Goal: Download file/media

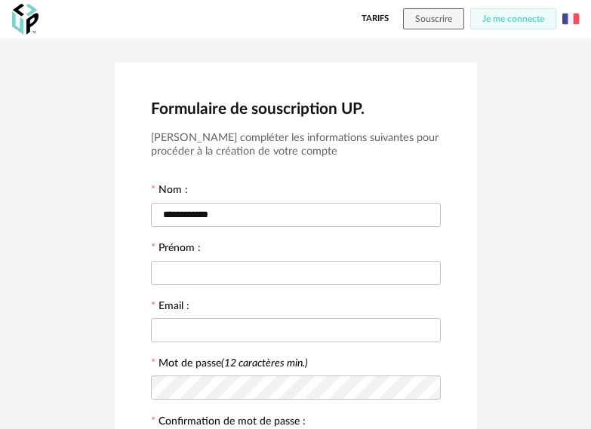
type input "**********"
click at [202, 261] on input "text" at bounding box center [296, 273] width 290 height 24
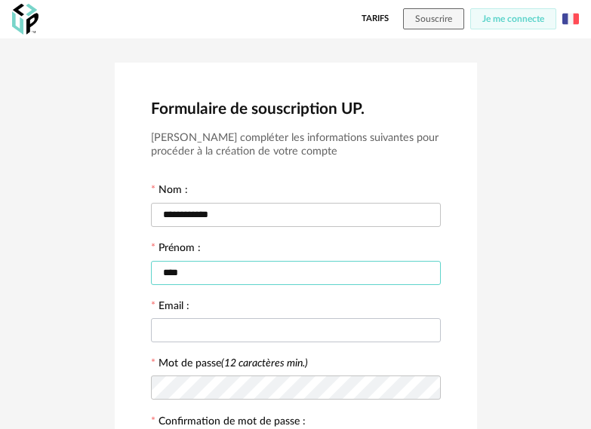
type input "****"
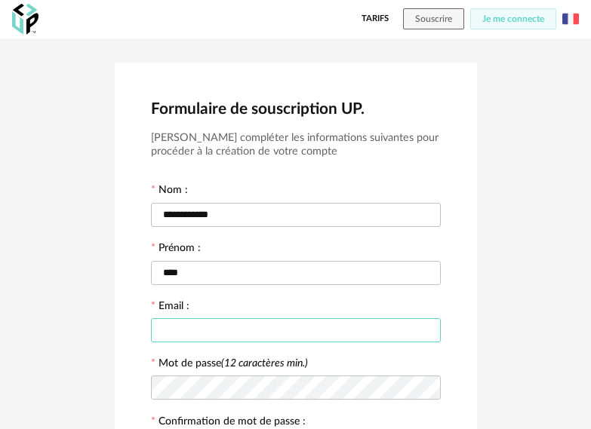
click at [190, 336] on input "text" at bounding box center [296, 330] width 290 height 24
type input "**********"
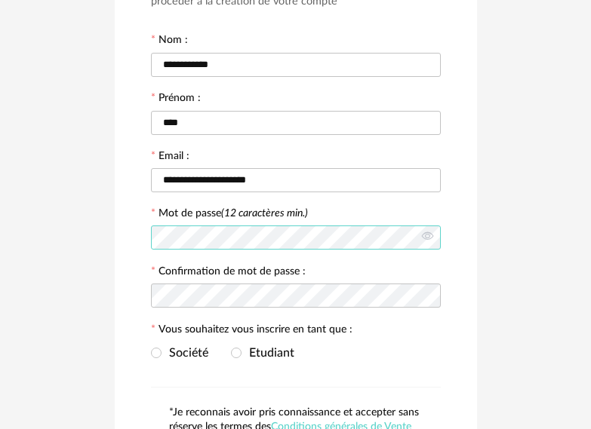
scroll to position [151, 0]
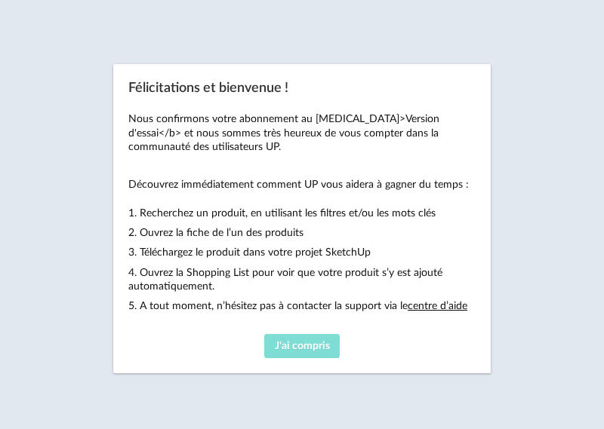
click at [315, 346] on span "J'ai compris" at bounding box center [302, 346] width 55 height 11
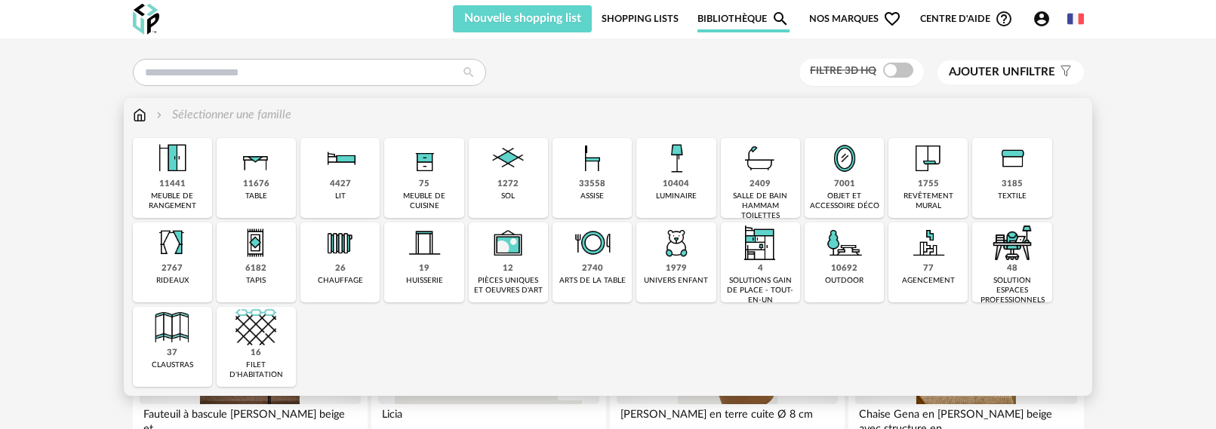
click at [603, 189] on div "33558" at bounding box center [592, 184] width 26 height 11
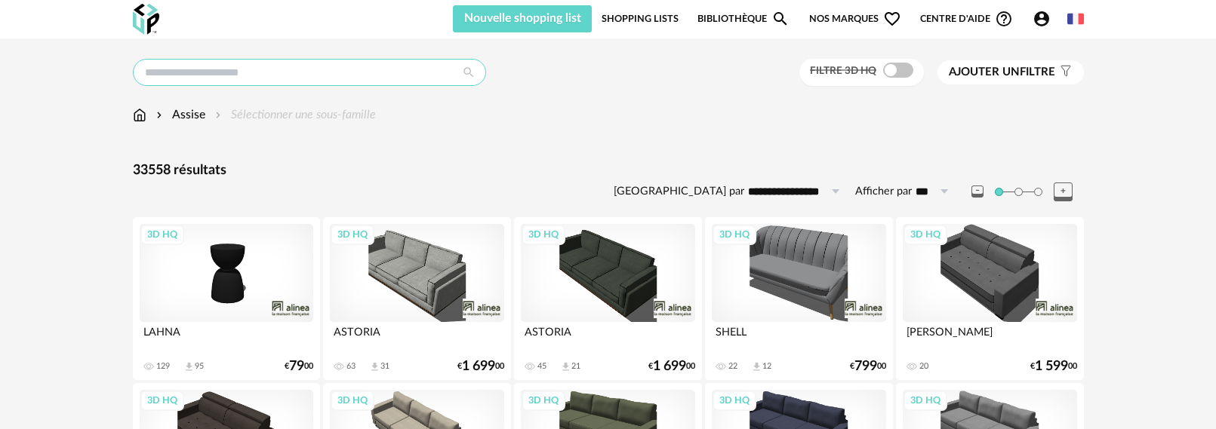
click at [252, 74] on input "text" at bounding box center [309, 72] width 353 height 27
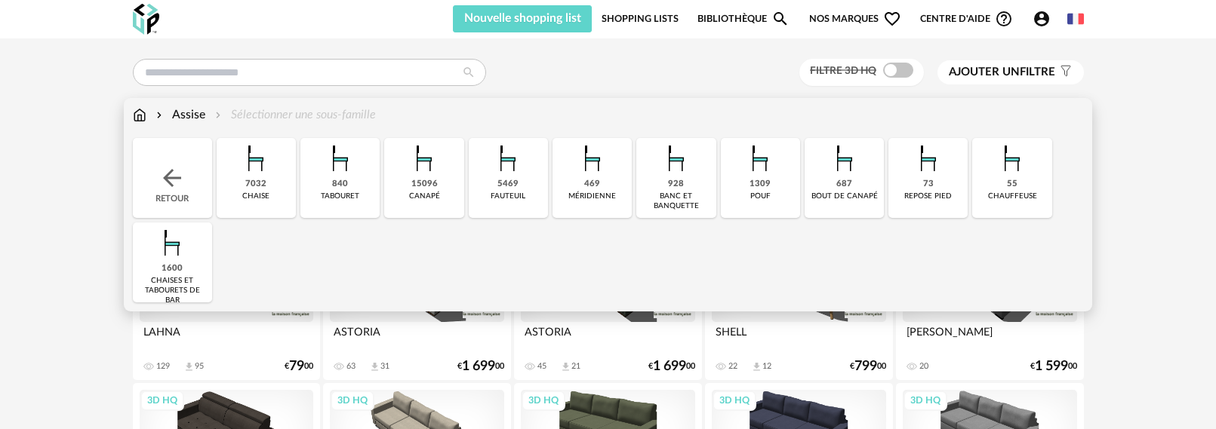
click at [261, 179] on div "7032" at bounding box center [255, 184] width 21 height 11
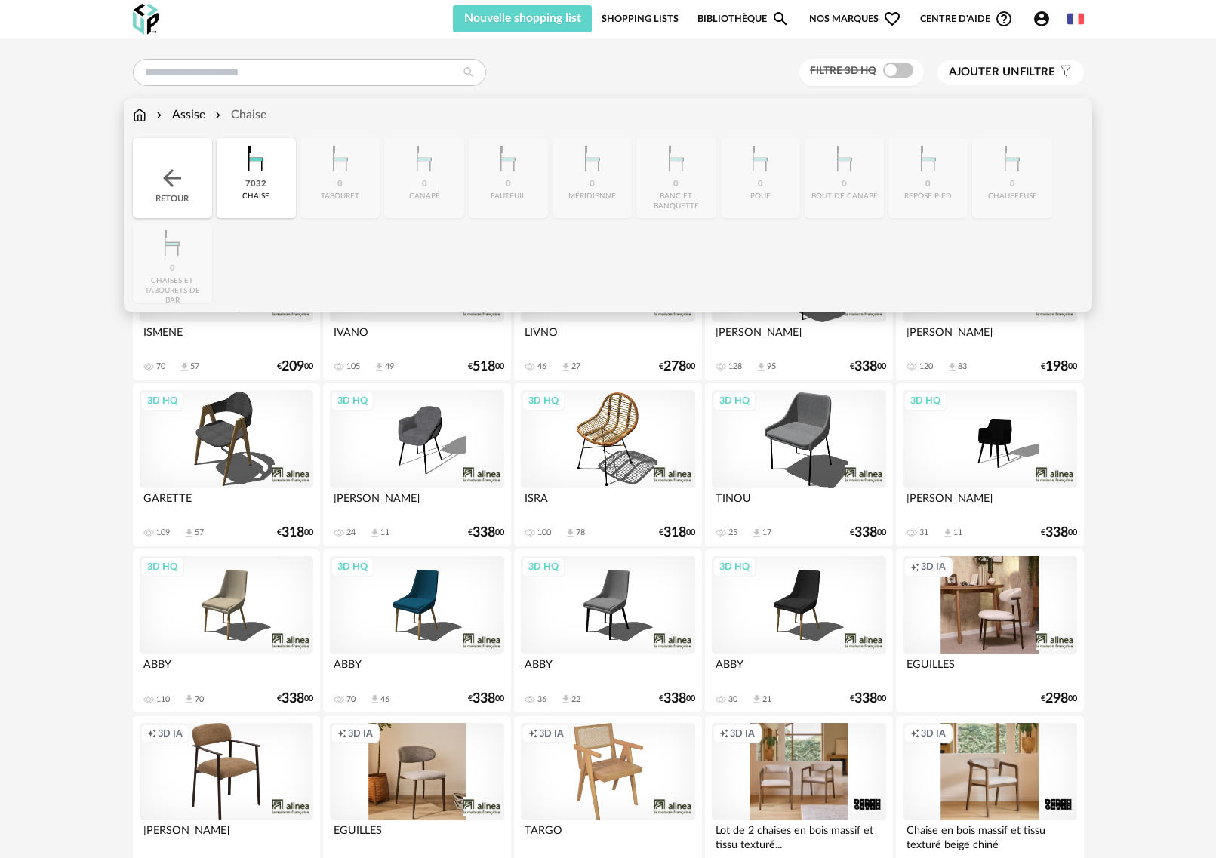
click at [174, 272] on div "Close icon Retour 7032 chaise 0 tabouret 0 canapé 0 fauteuil 0 méridienne 0 ban…" at bounding box center [608, 220] width 951 height 164
click at [170, 255] on div "Close icon Retour 7032 chaise 0 tabouret 0 canapé 0 fauteuil 0 méridienne 0 ban…" at bounding box center [608, 220] width 951 height 164
click at [161, 177] on img at bounding box center [171, 177] width 27 height 27
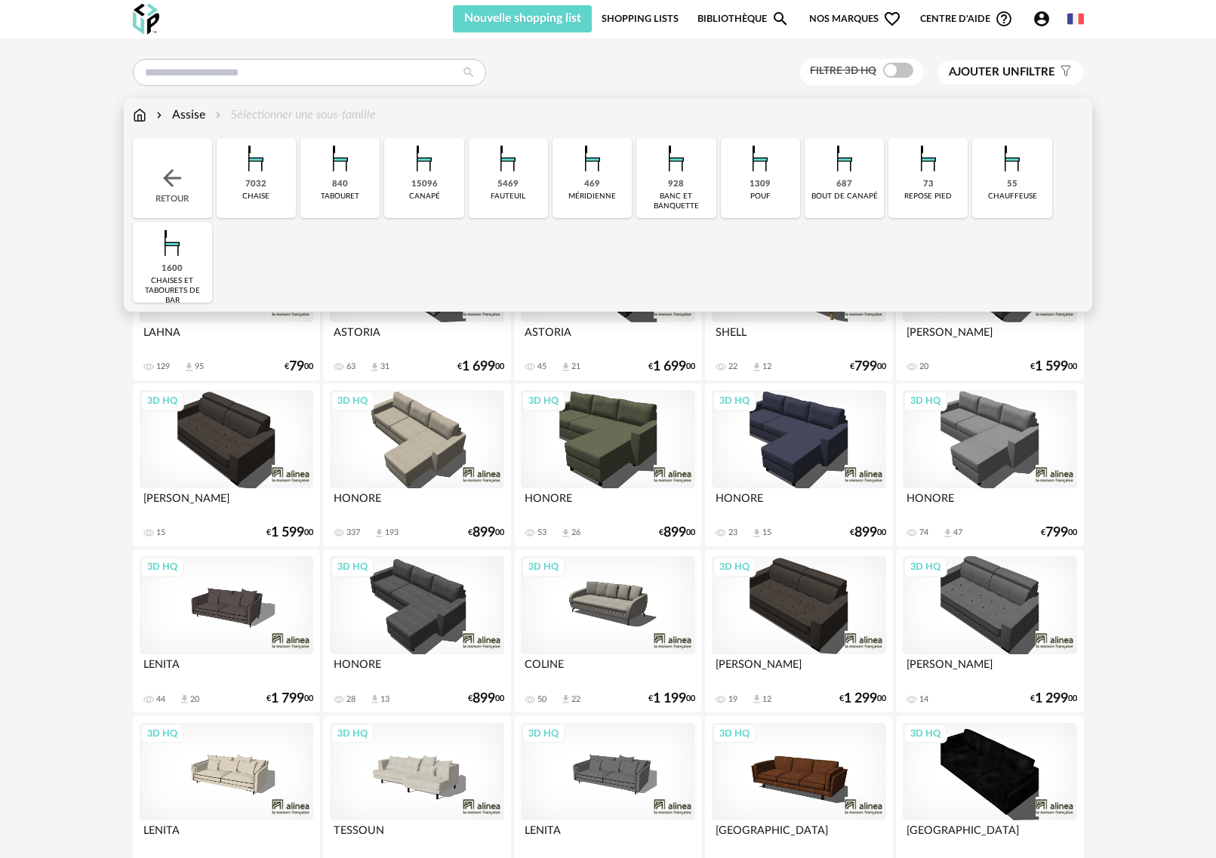
click at [169, 257] on img at bounding box center [172, 243] width 41 height 41
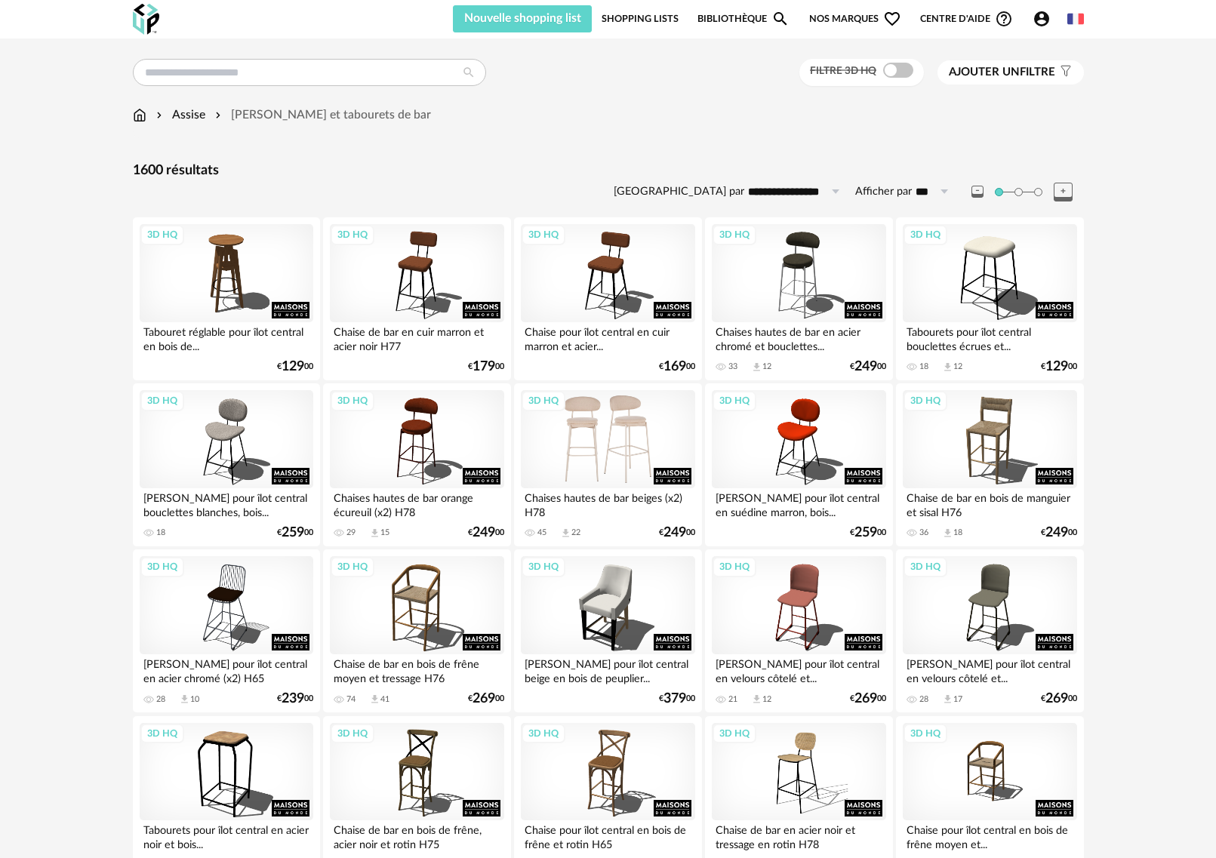
click at [590, 427] on div "3D HQ" at bounding box center [608, 439] width 174 height 98
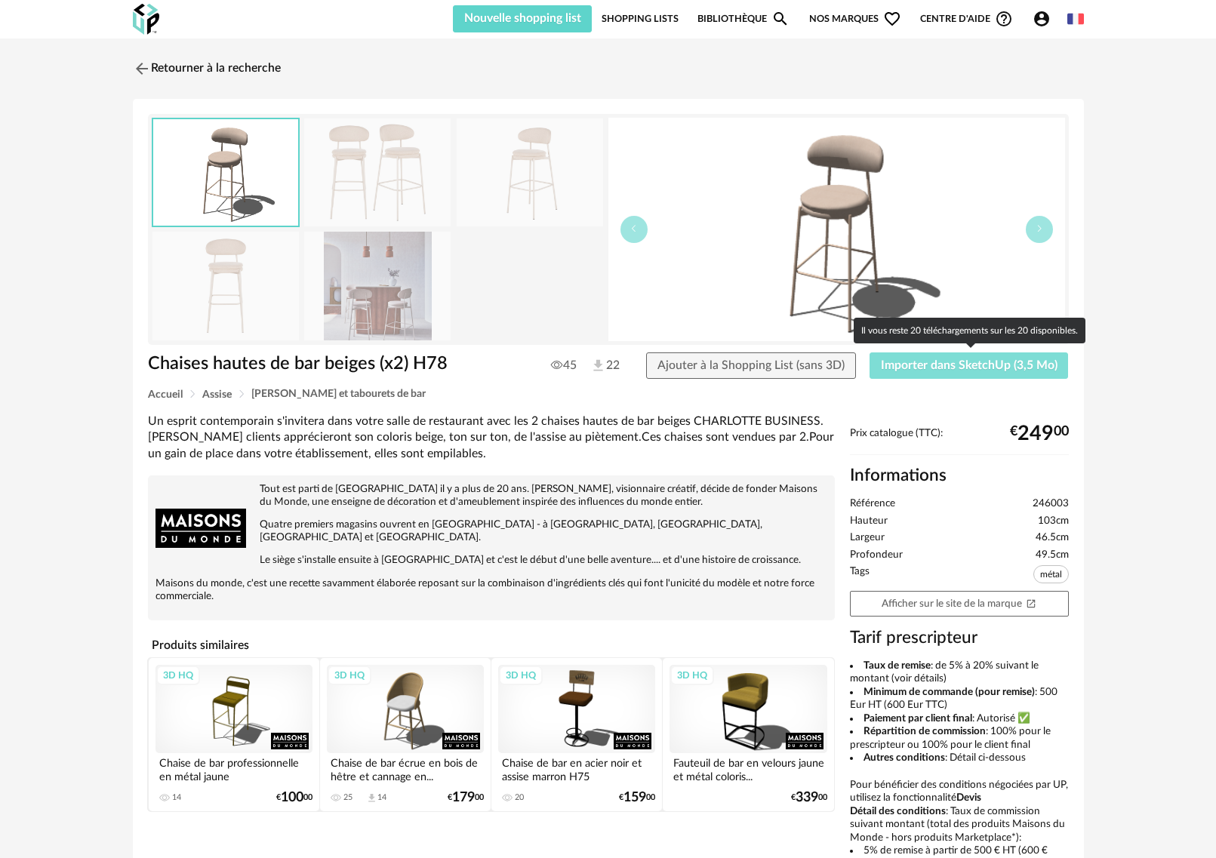
click at [603, 366] on span "Importer dans SketchUp (3,5 Mo)" at bounding box center [969, 365] width 177 height 12
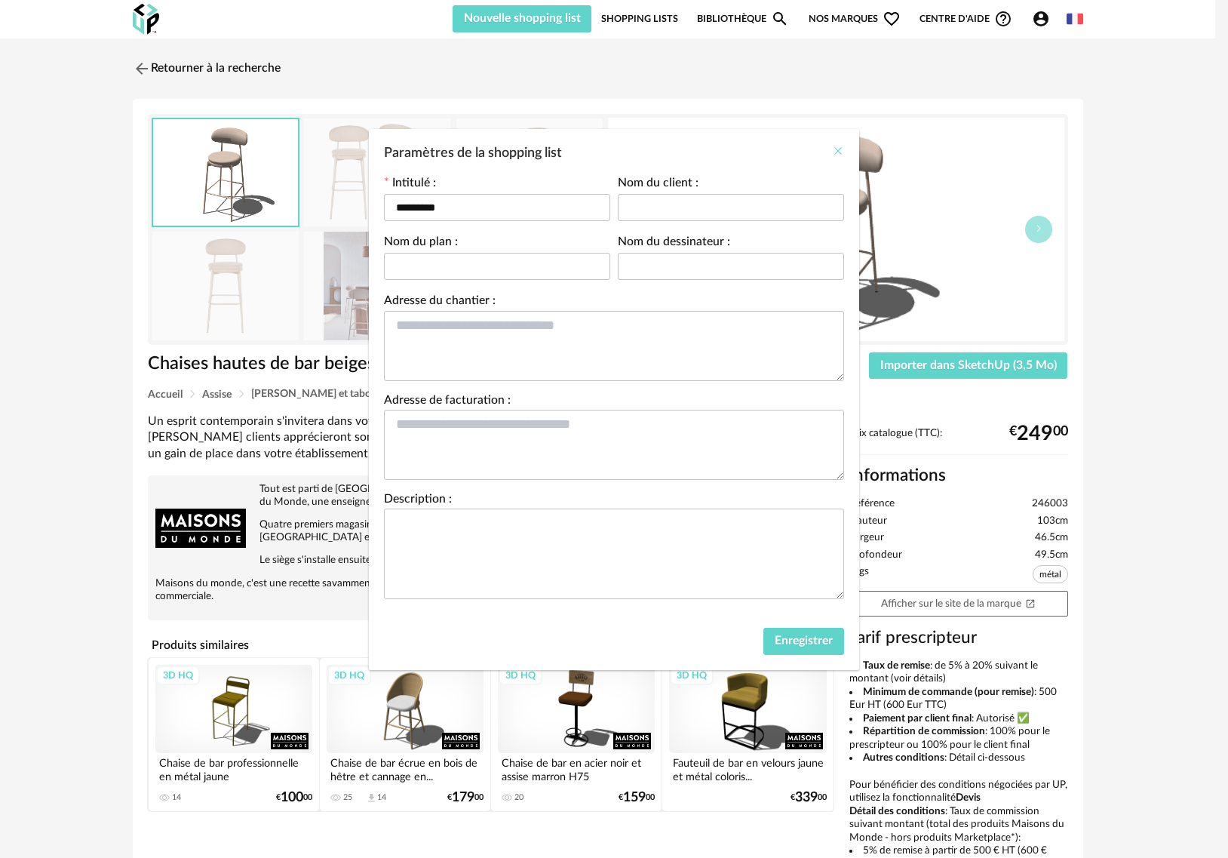
click at [603, 154] on icon "Close" at bounding box center [838, 151] width 12 height 12
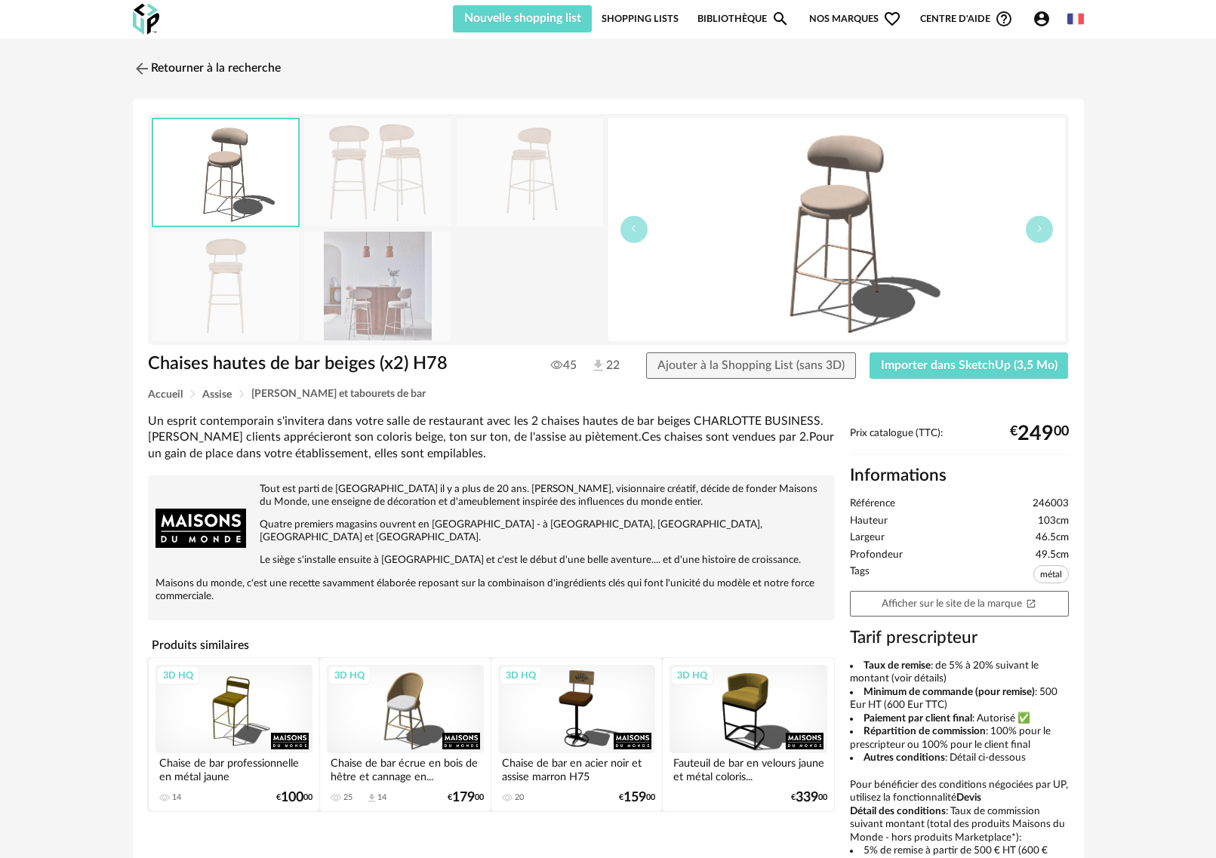
click at [602, 365] on img at bounding box center [598, 366] width 16 height 16
click at [589, 386] on div "Chaises hautes de bar beiges (x2) H78 45 22 Ajouter à la Shopping List (sans 3D…" at bounding box center [608, 370] width 936 height 37
click at [603, 227] on img at bounding box center [836, 229] width 456 height 223
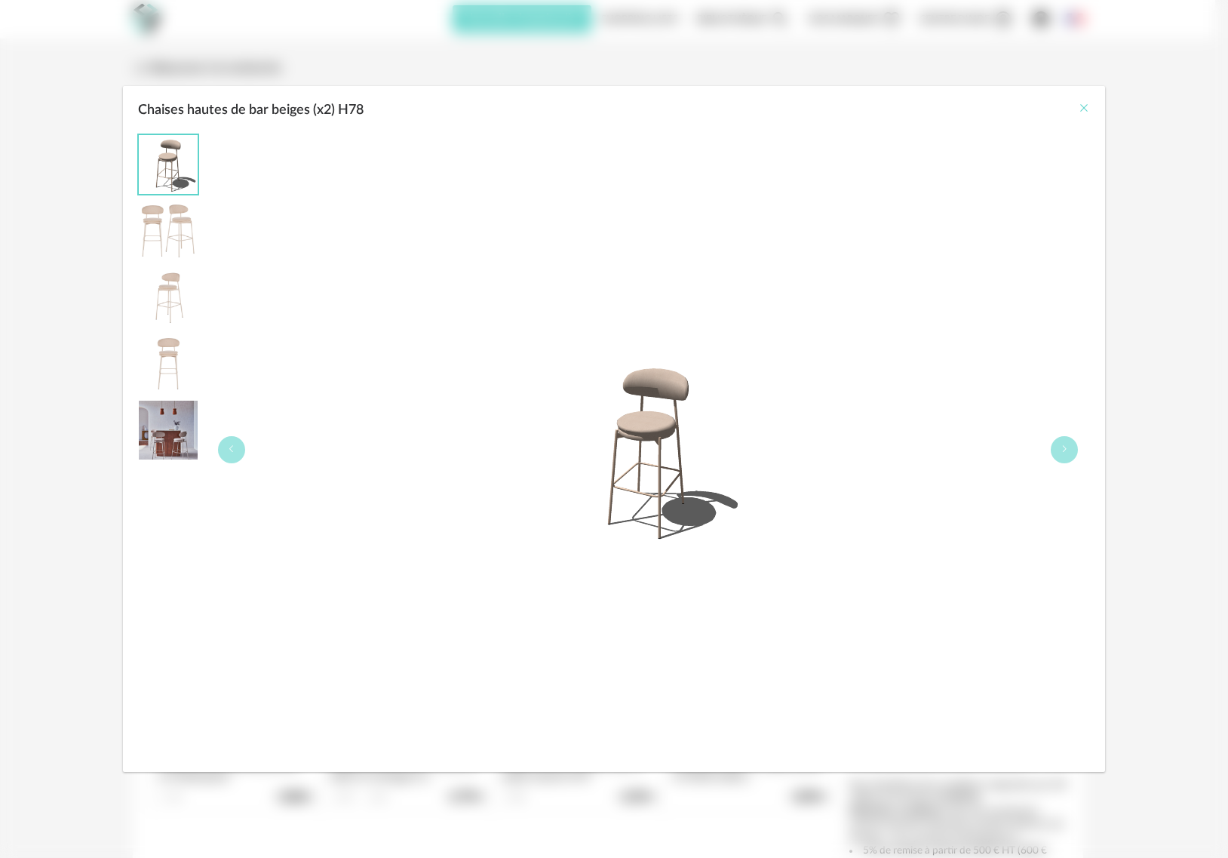
click at [603, 112] on icon "Close" at bounding box center [1084, 108] width 12 height 12
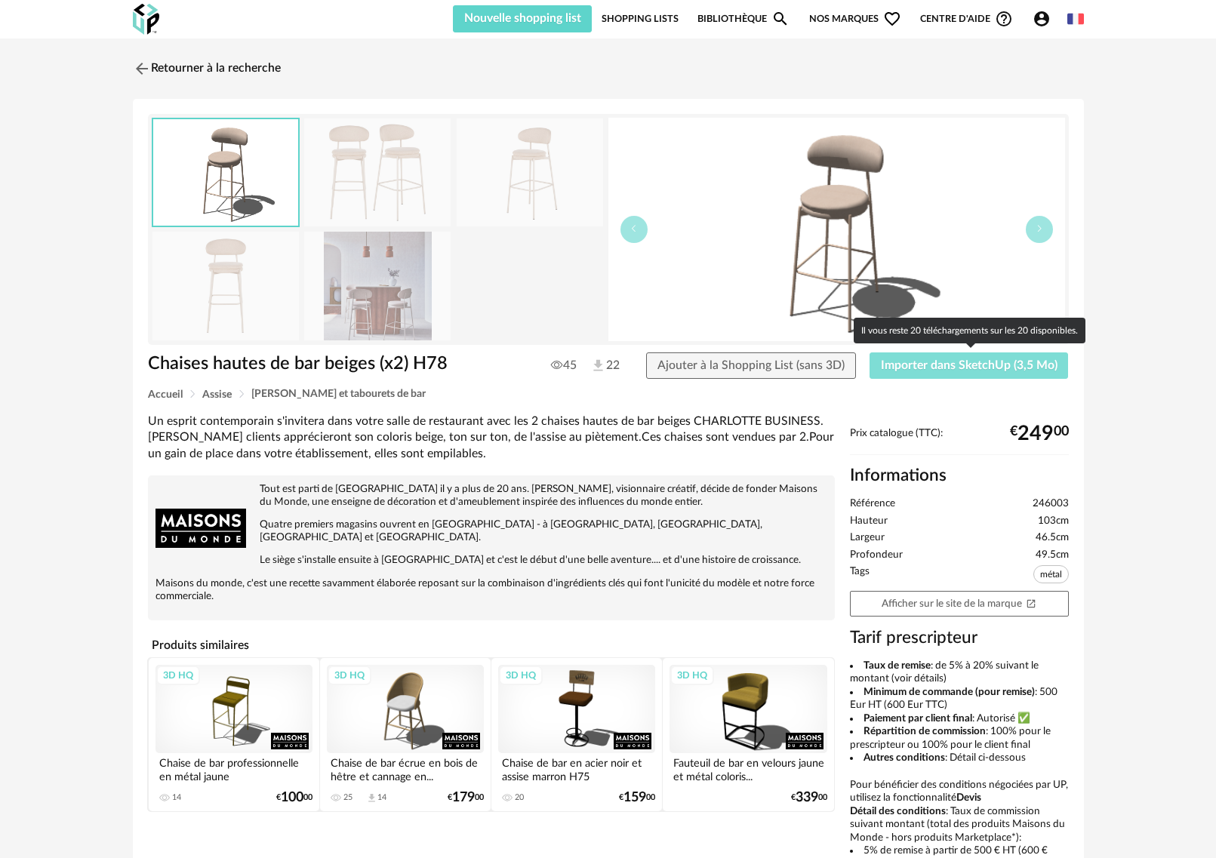
click at [603, 366] on span "Importer dans SketchUp (3,5 Mo)" at bounding box center [969, 365] width 177 height 12
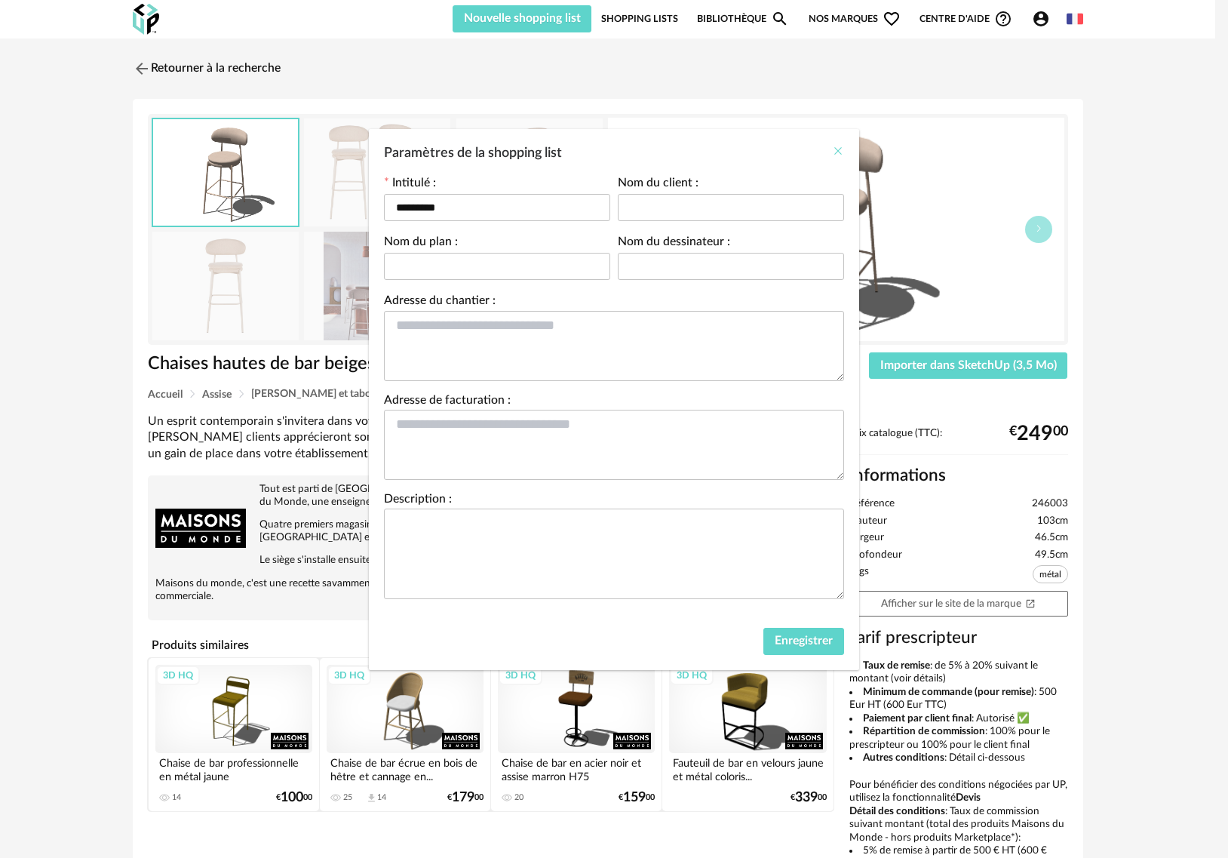
click at [603, 152] on icon "Close" at bounding box center [838, 151] width 12 height 12
